Goal: Information Seeking & Learning: Learn about a topic

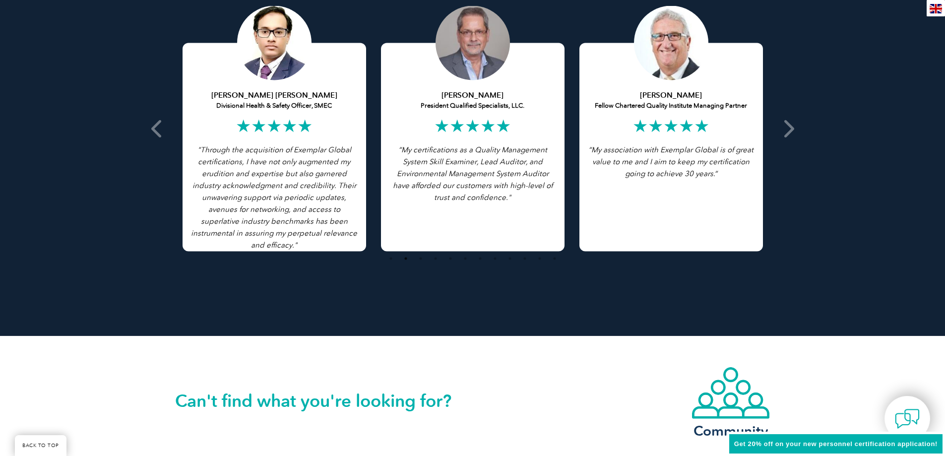
scroll to position [2261, 0]
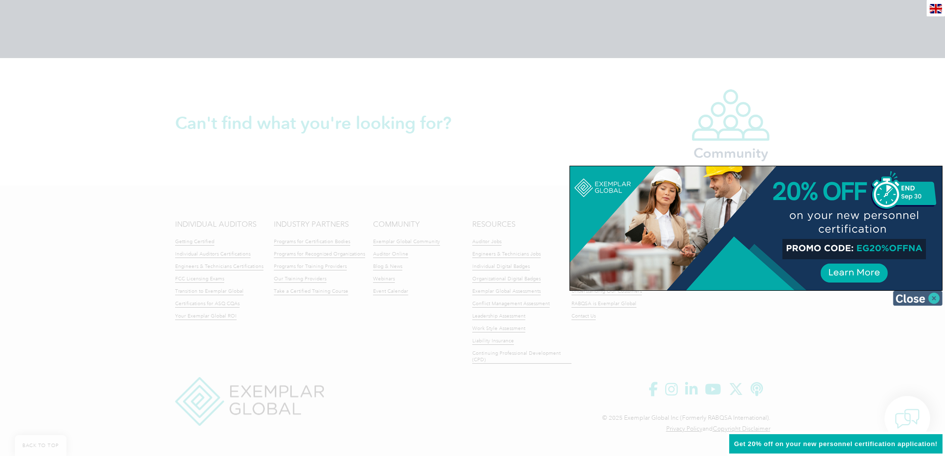
click at [934, 300] on img at bounding box center [918, 298] width 50 height 15
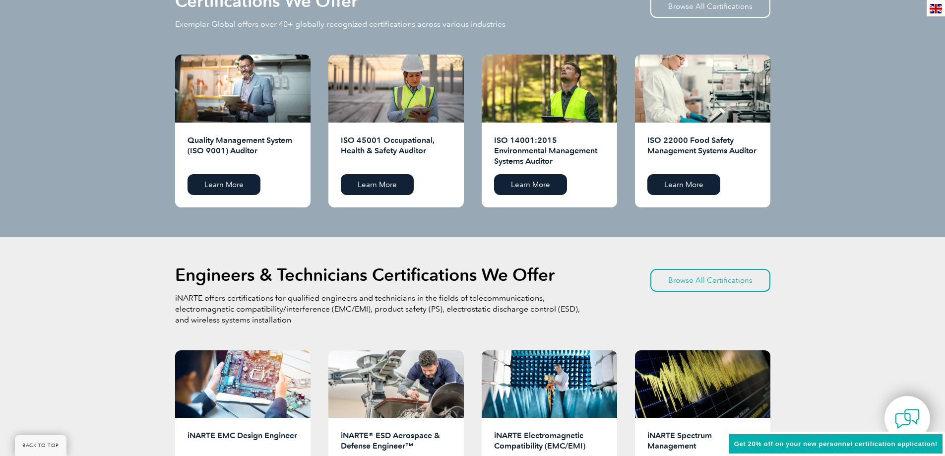
scroll to position [972, 0]
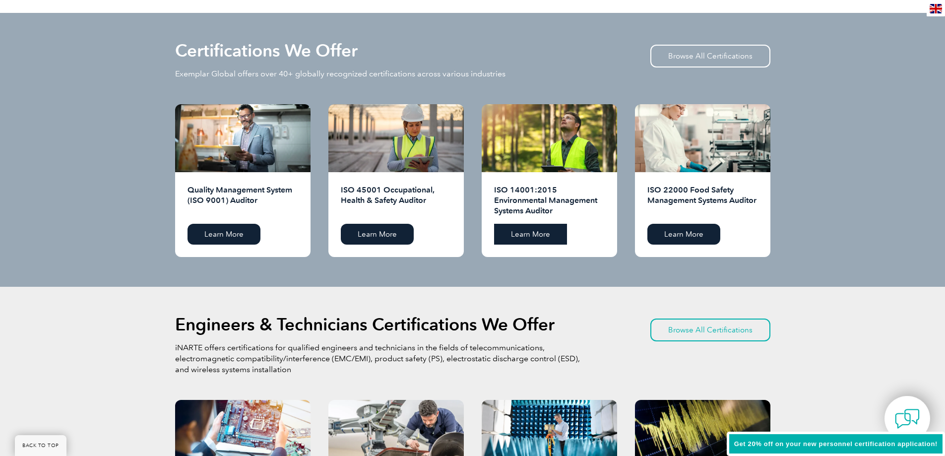
click at [549, 228] on link "Learn More" at bounding box center [530, 234] width 73 height 21
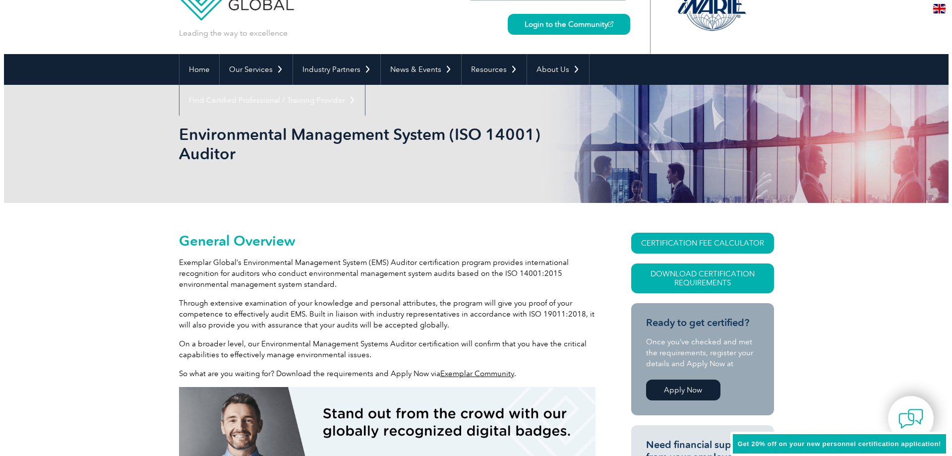
scroll to position [89, 0]
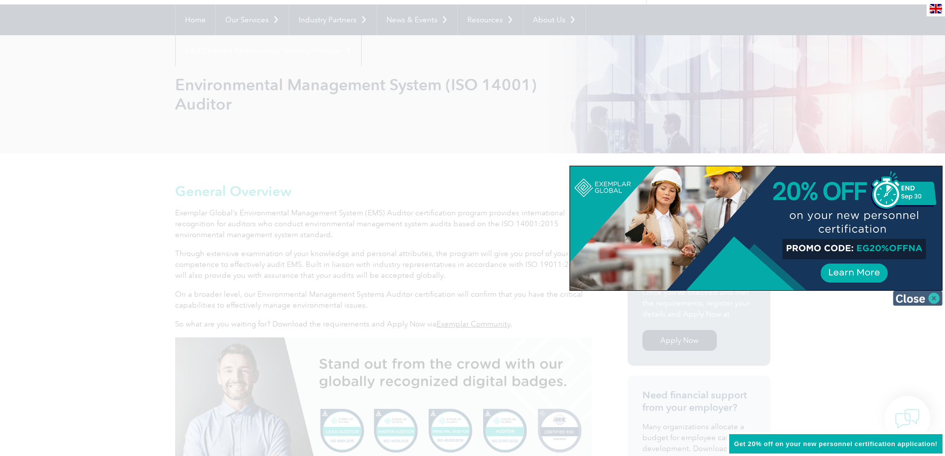
click at [922, 301] on img at bounding box center [918, 298] width 50 height 15
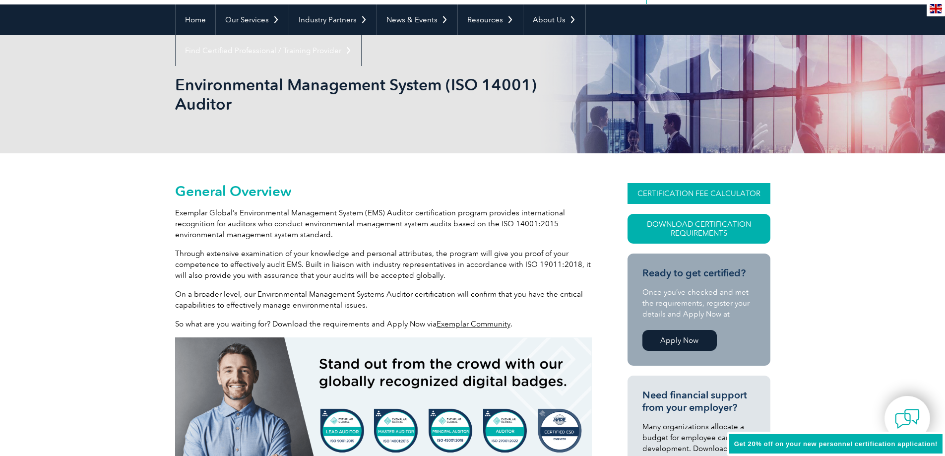
click at [710, 201] on link "CERTIFICATION FEE CALCULATOR" at bounding box center [698, 193] width 143 height 21
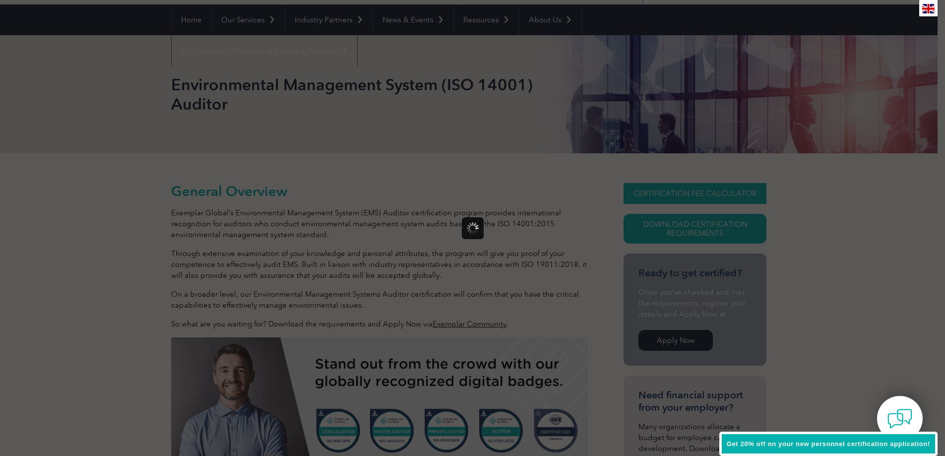
click at [710, 201] on div at bounding box center [472, 228] width 945 height 456
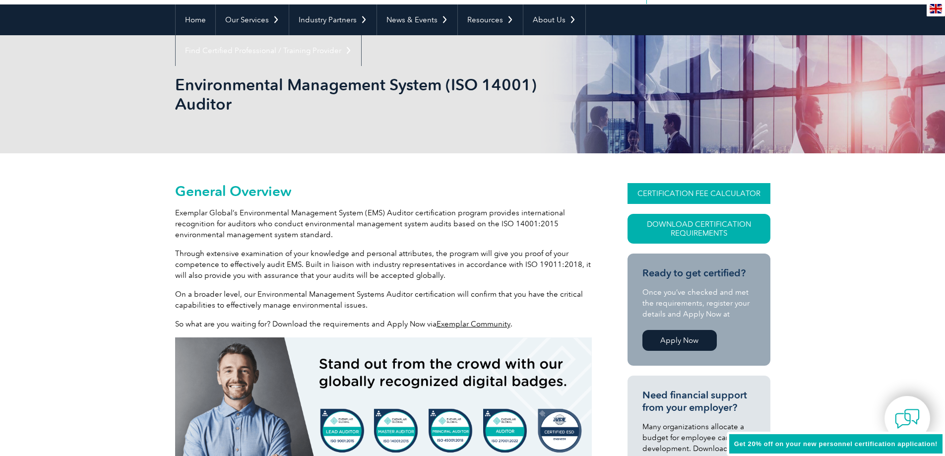
click at [714, 194] on link "CERTIFICATION FEE CALCULATOR" at bounding box center [698, 193] width 143 height 21
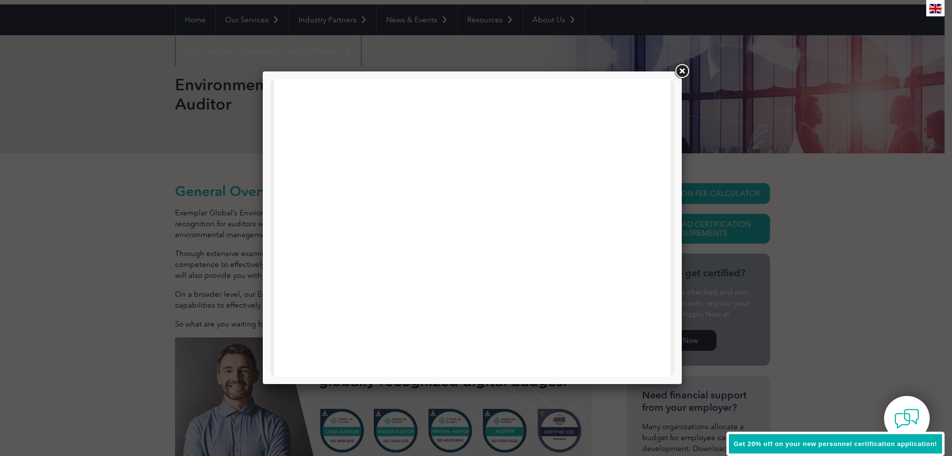
scroll to position [473, 0]
click at [686, 70] on link at bounding box center [682, 71] width 18 height 18
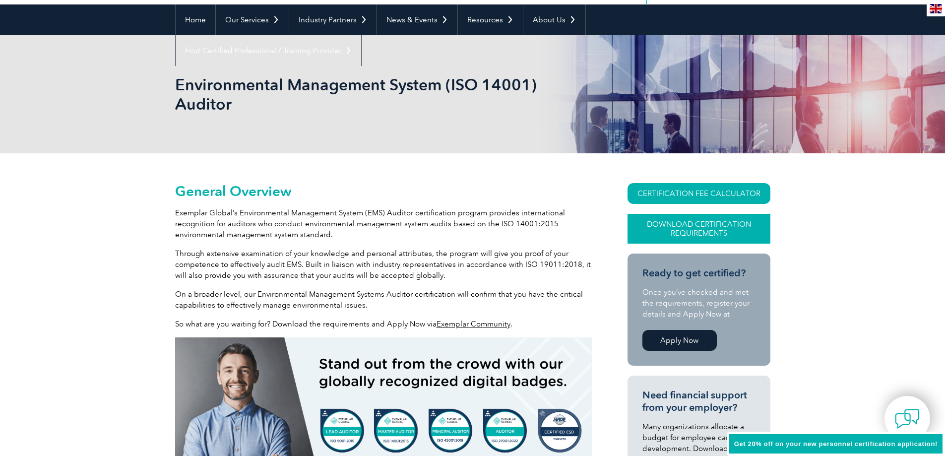
click at [720, 233] on link "Download Certification Requirements" at bounding box center [698, 229] width 143 height 30
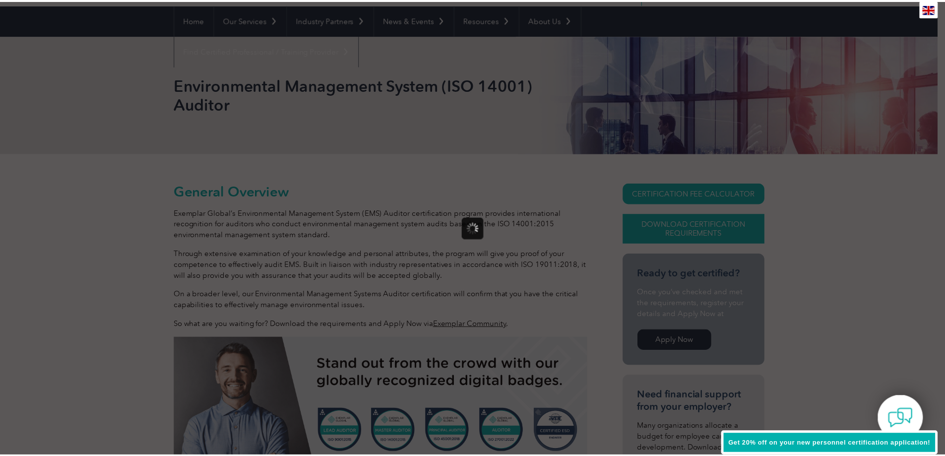
scroll to position [0, 0]
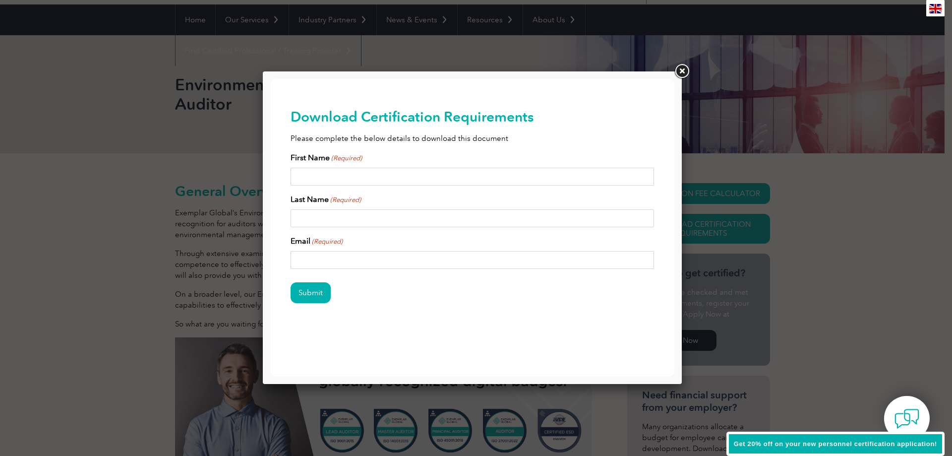
click at [420, 181] on input "First Name (Required)" at bounding box center [473, 177] width 364 height 18
click at [677, 73] on link at bounding box center [682, 71] width 18 height 18
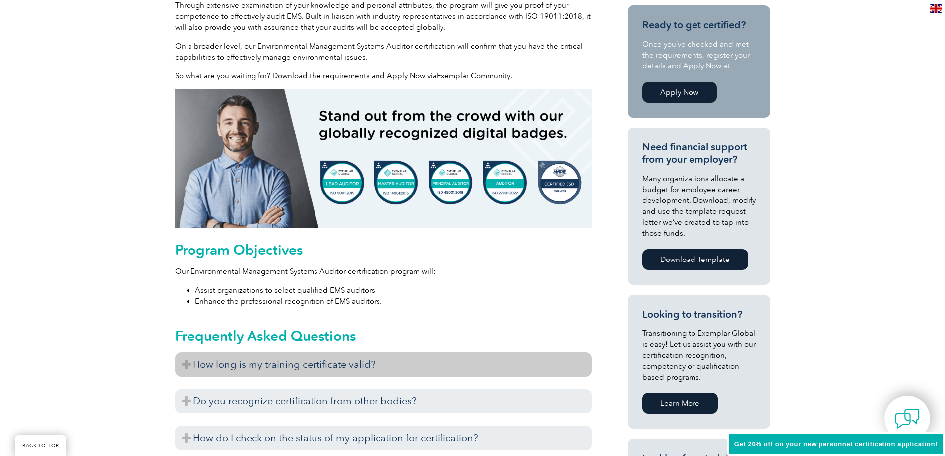
scroll to position [485, 0]
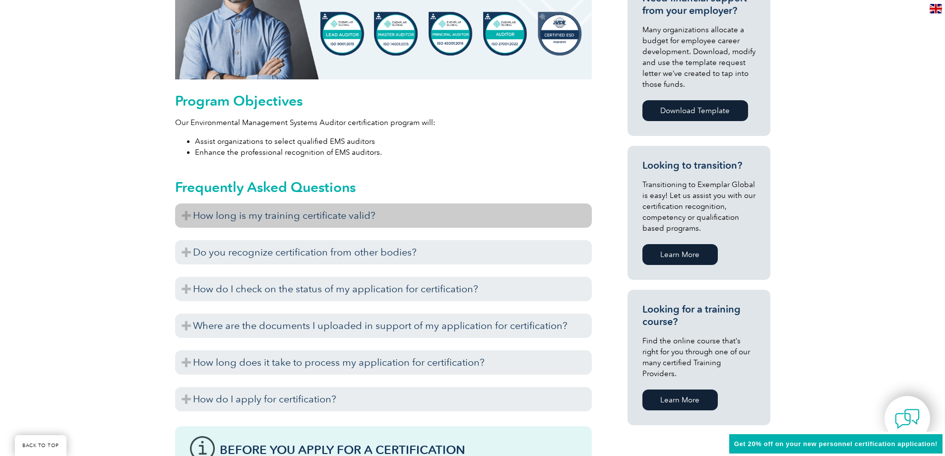
click at [198, 214] on h3 "How long is my training certificate valid?" at bounding box center [383, 215] width 417 height 24
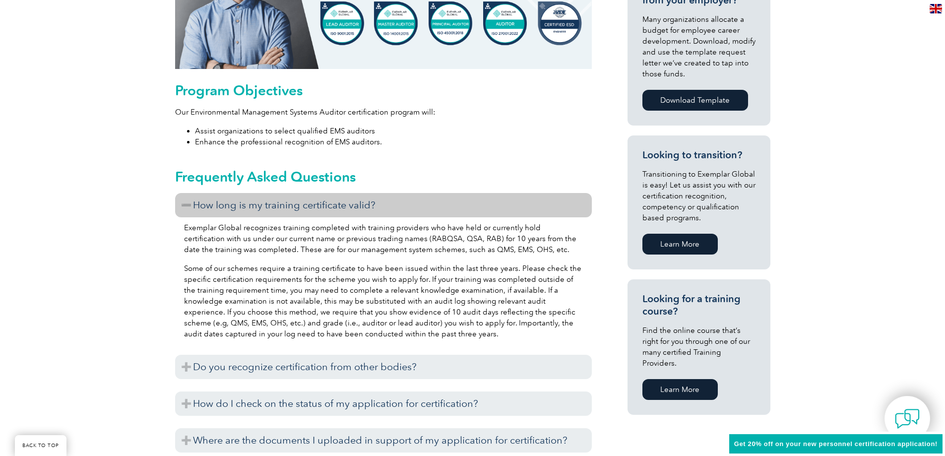
scroll to position [595, 0]
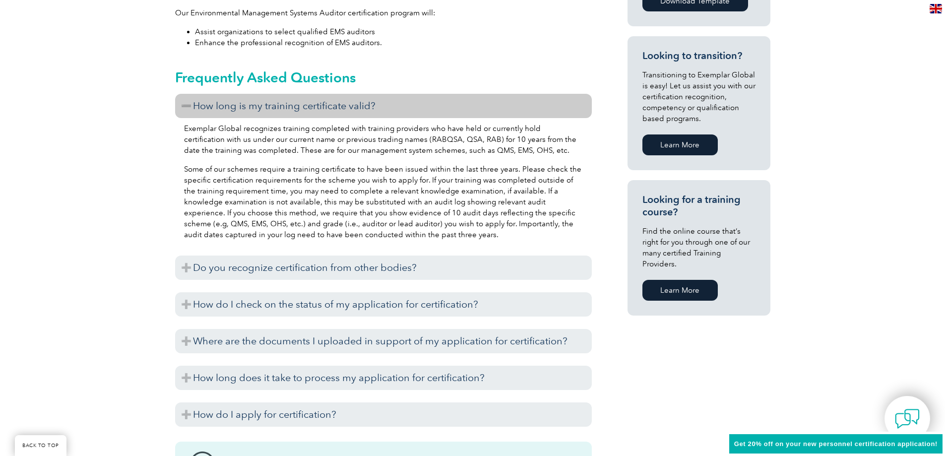
click at [711, 282] on link "Learn More" at bounding box center [679, 290] width 75 height 21
